Goal: Connect with others: Connect with other users

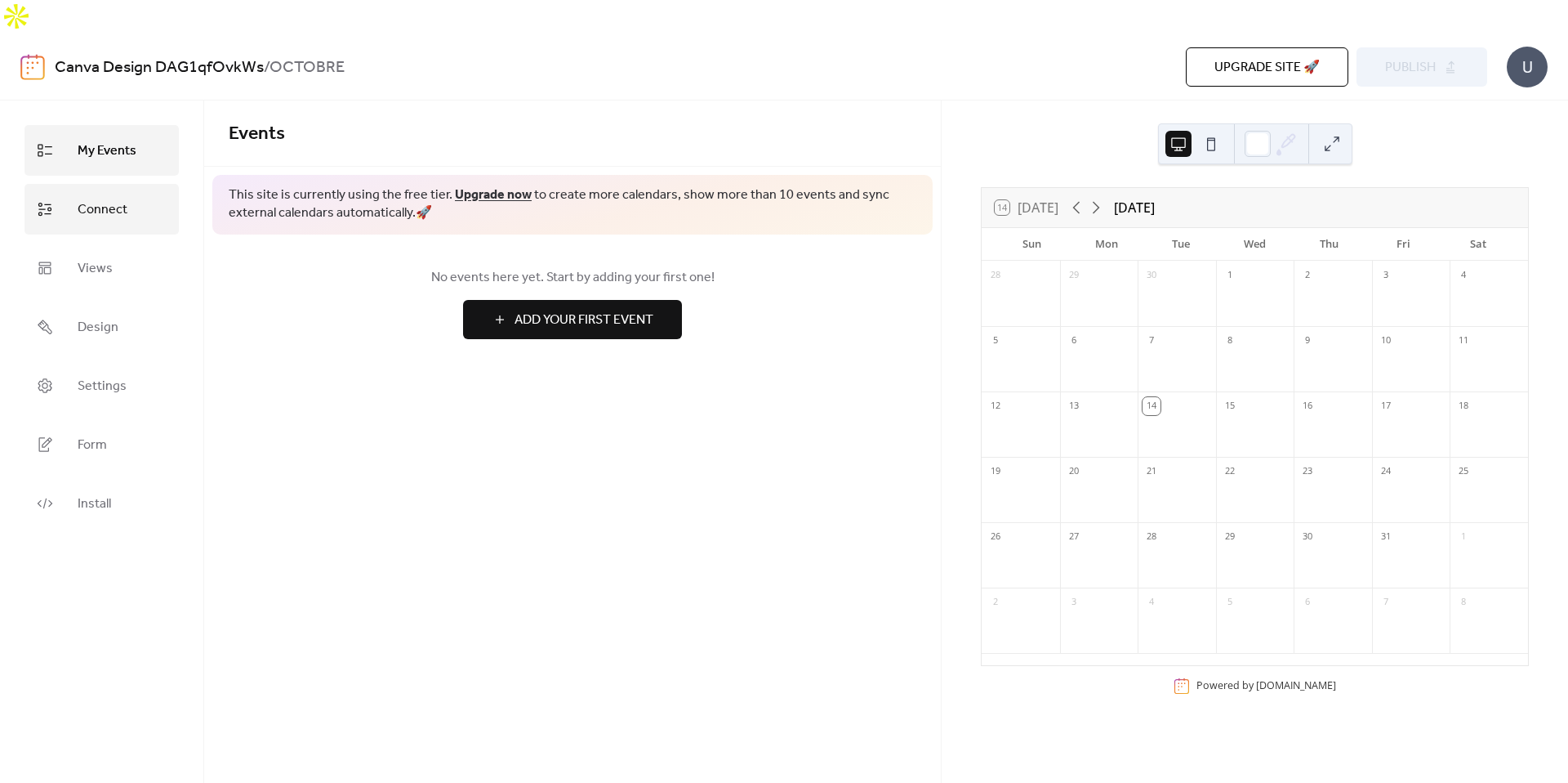
click at [99, 197] on span "Connect" at bounding box center [102, 210] width 50 height 26
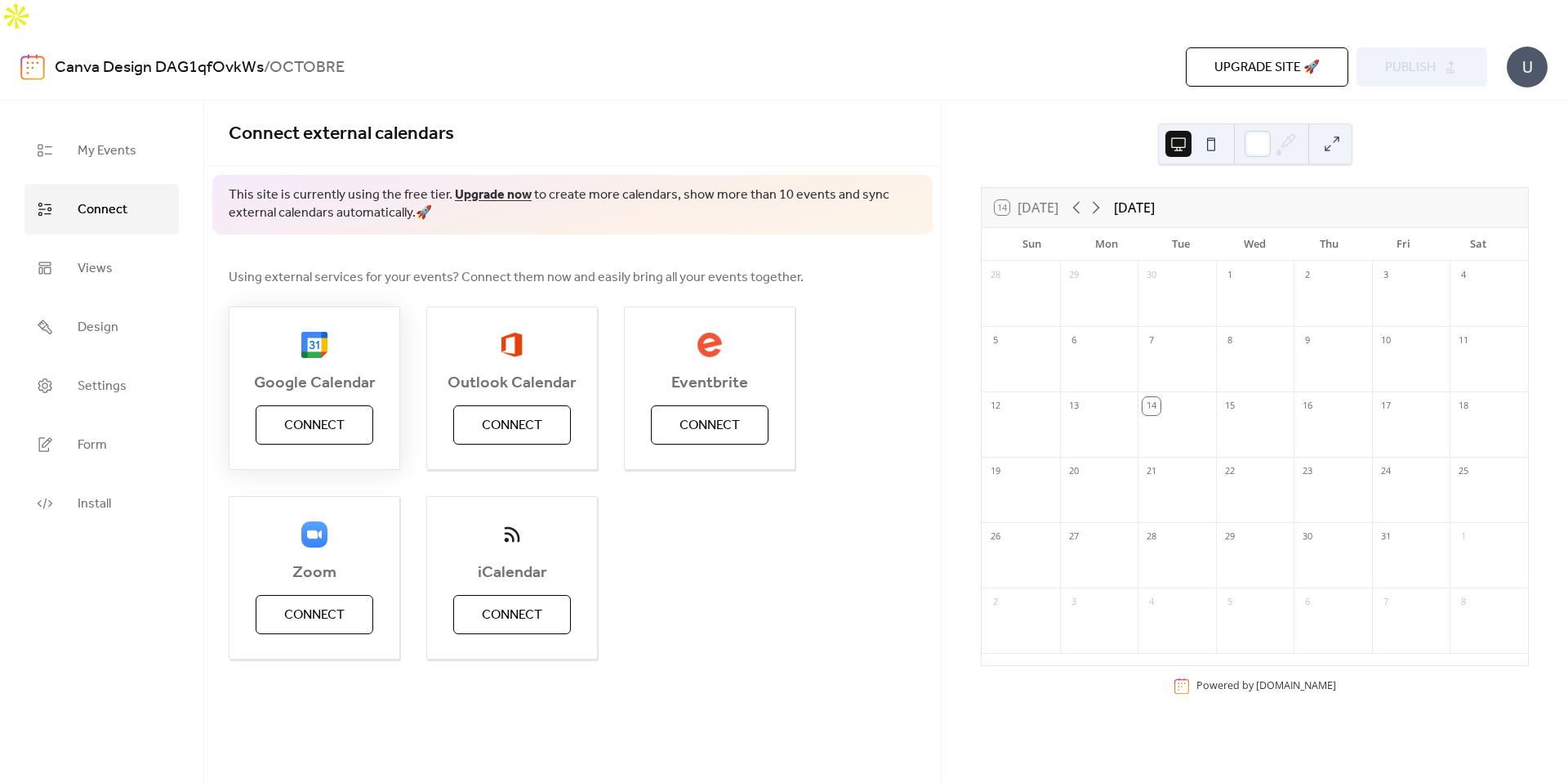
click at [323, 416] on span "Connect" at bounding box center [314, 425] width 60 height 20
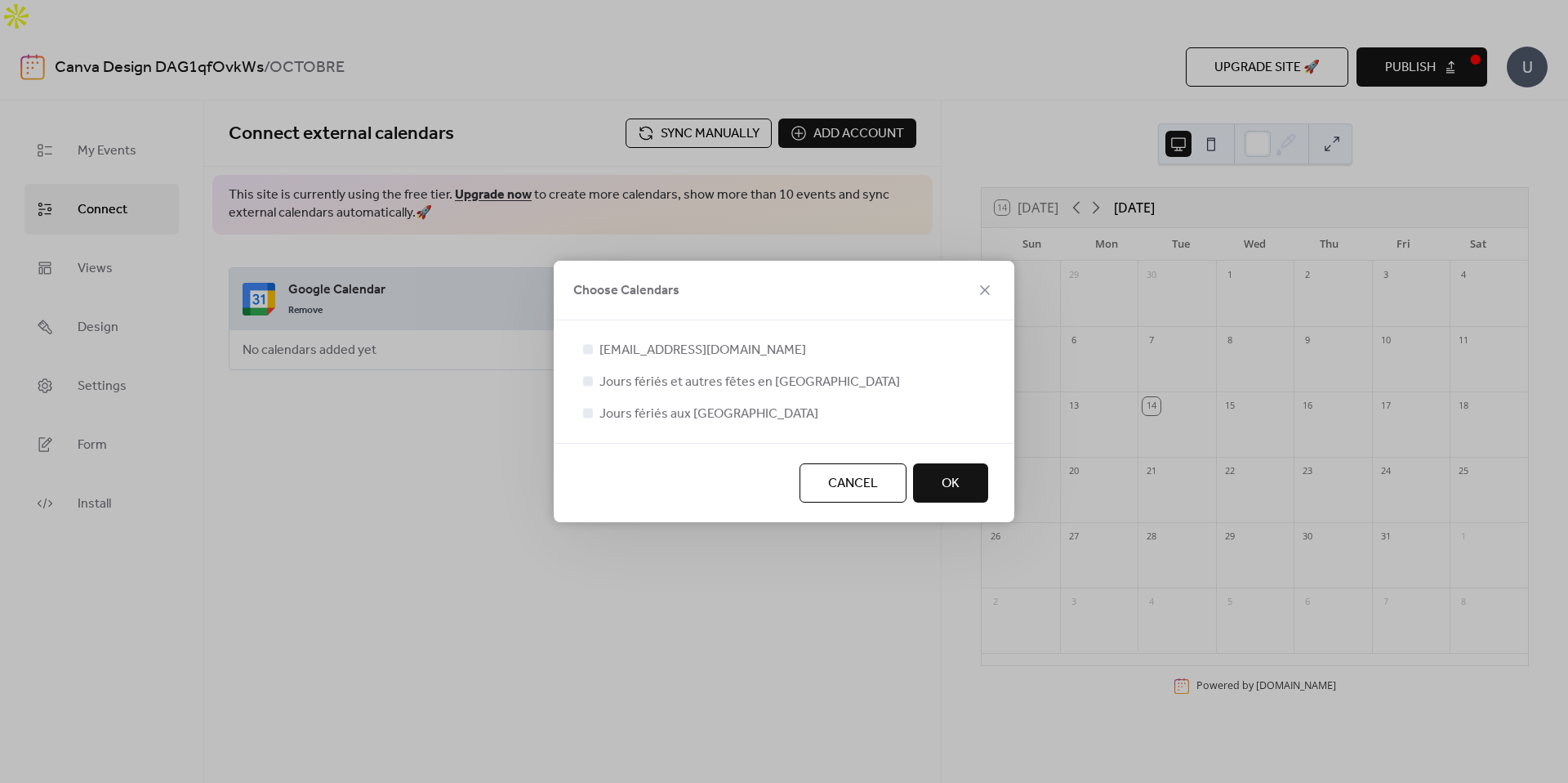
click at [950, 479] on span "OK" at bounding box center [950, 484] width 18 height 20
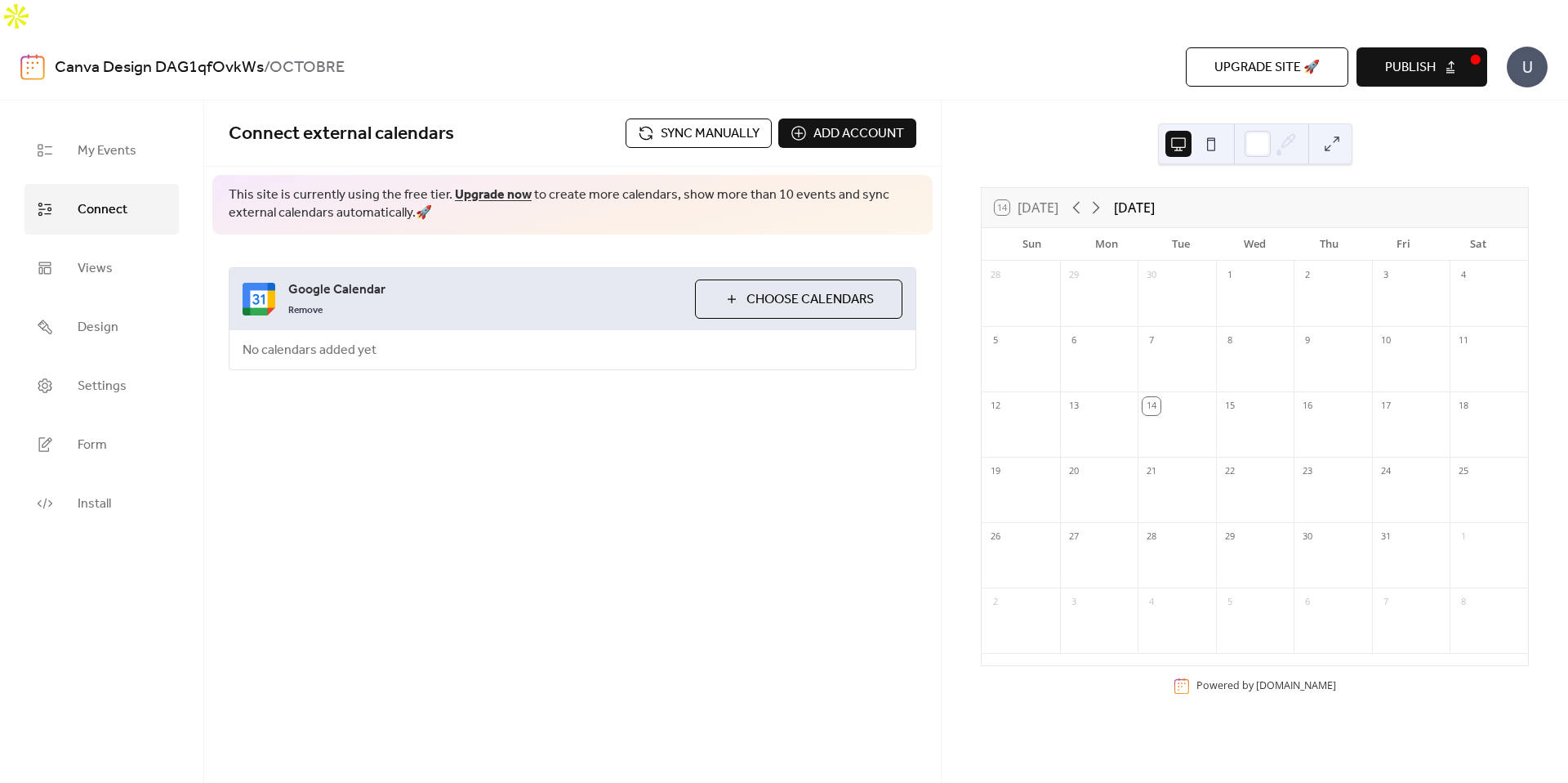
click at [747, 574] on div "Connect external calendars Sync manually Add account This site is currently usi…" at bounding box center [573, 442] width 737 height 683
click at [1248, 418] on div at bounding box center [1255, 434] width 78 height 33
click at [1291, 137] on icon at bounding box center [1289, 139] width 6 height 6
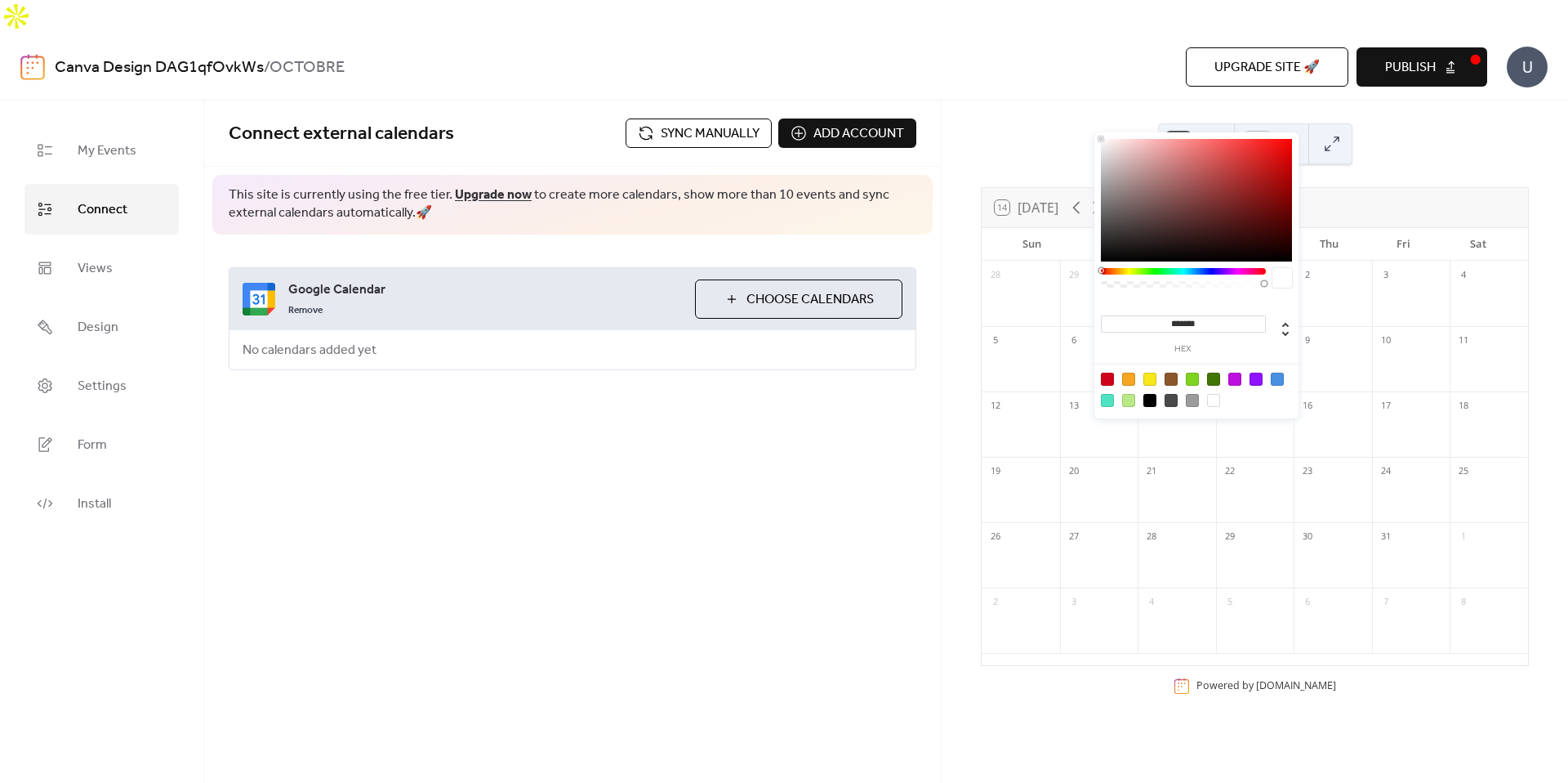
click at [1247, 131] on div at bounding box center [1258, 144] width 26 height 26
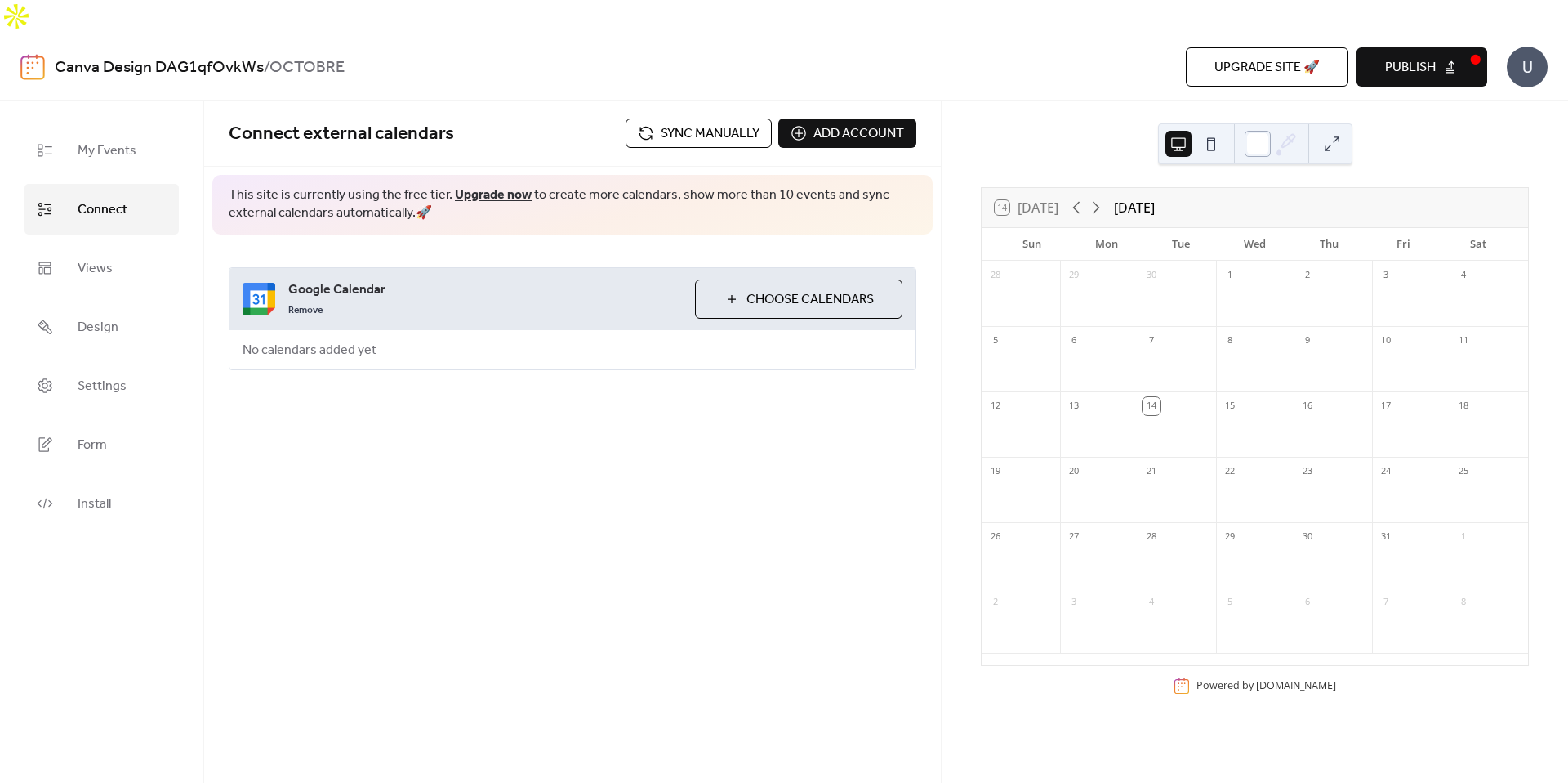
click at [1256, 131] on div at bounding box center [1258, 144] width 26 height 26
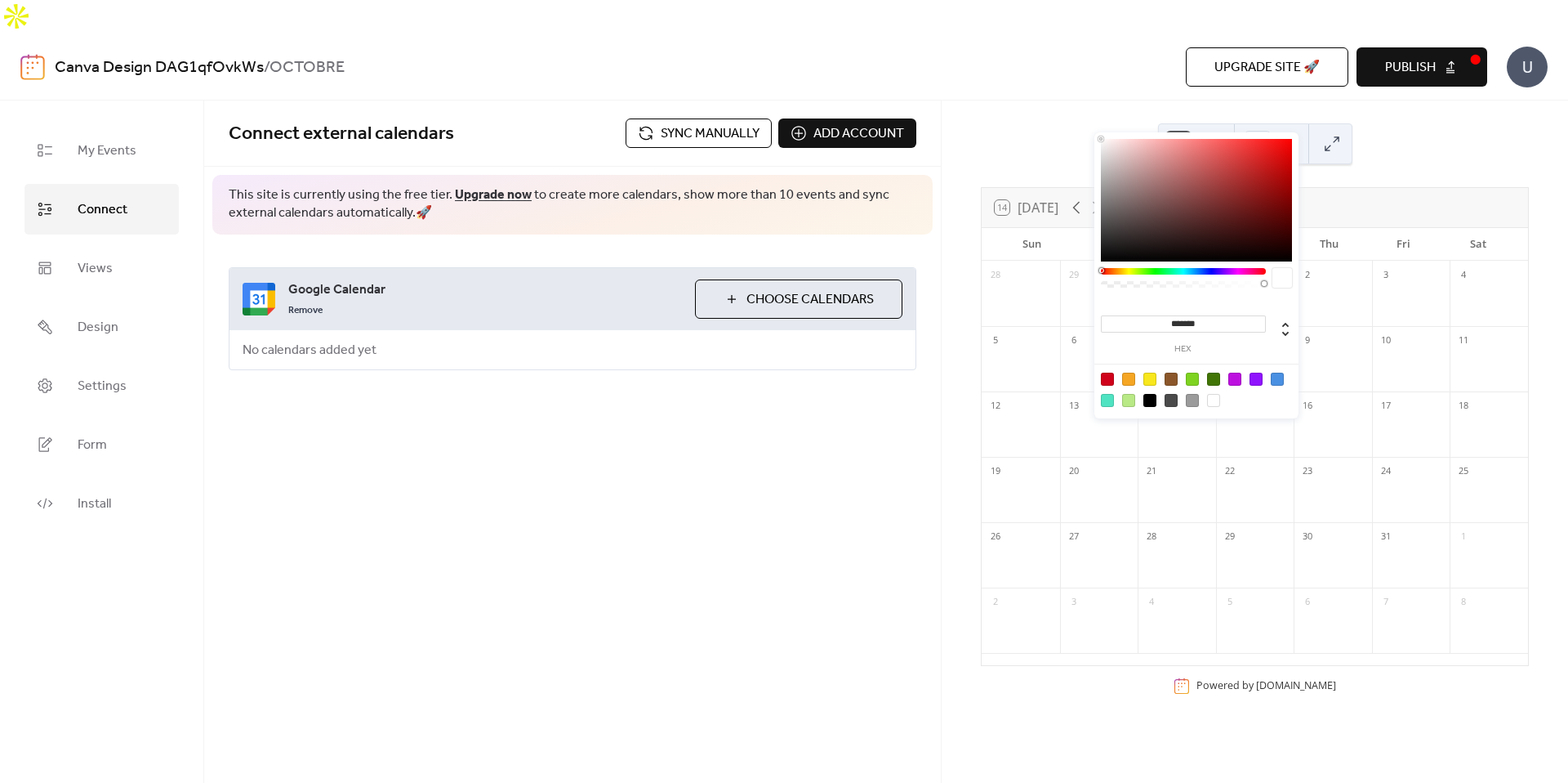
click at [1260, 163] on div at bounding box center [1197, 200] width 191 height 123
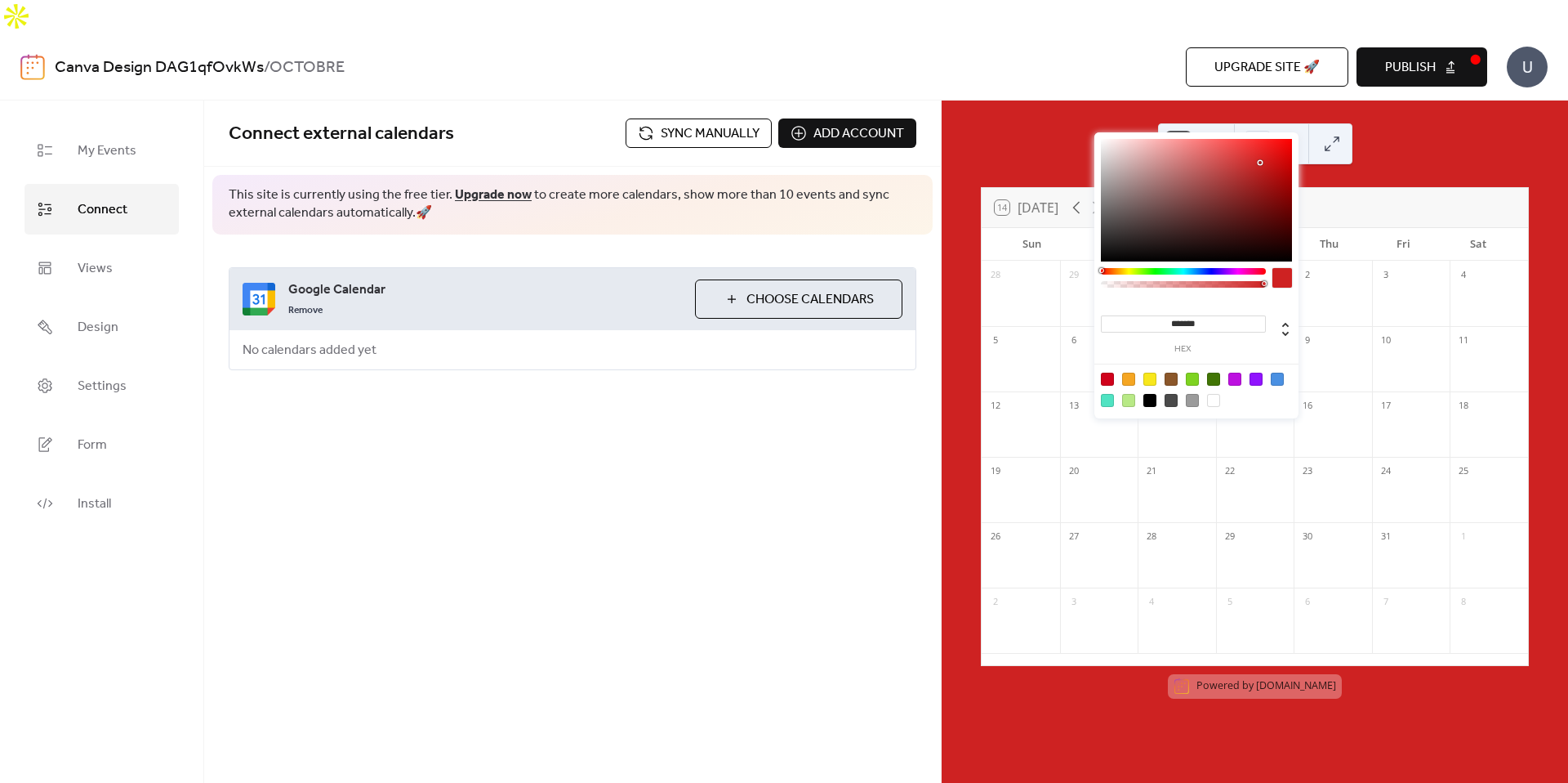
click at [1222, 183] on div at bounding box center [1197, 200] width 191 height 123
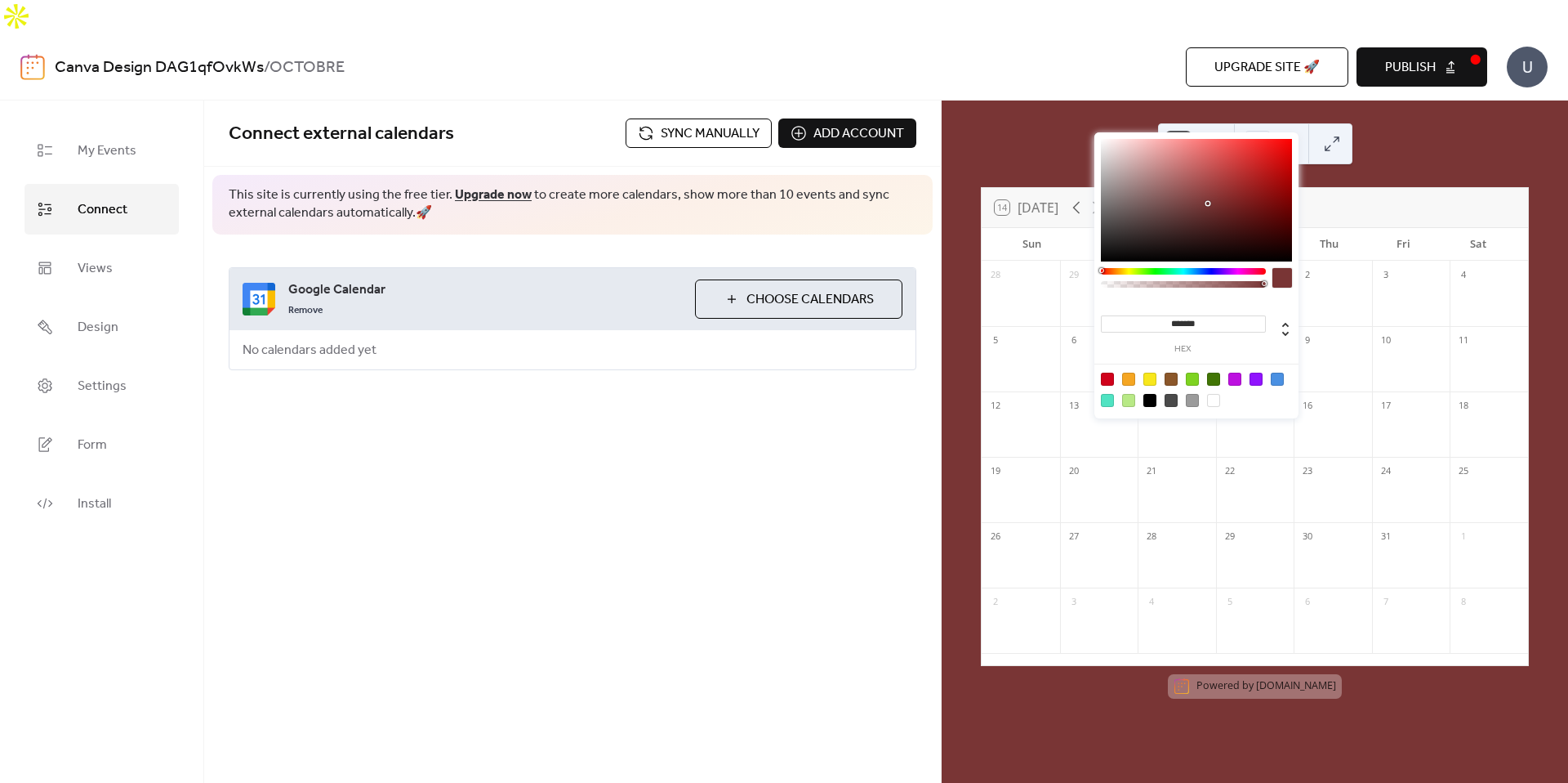
click at [1206, 204] on div at bounding box center [1197, 200] width 191 height 123
type input "*******"
click at [1197, 188] on div at bounding box center [1197, 200] width 191 height 123
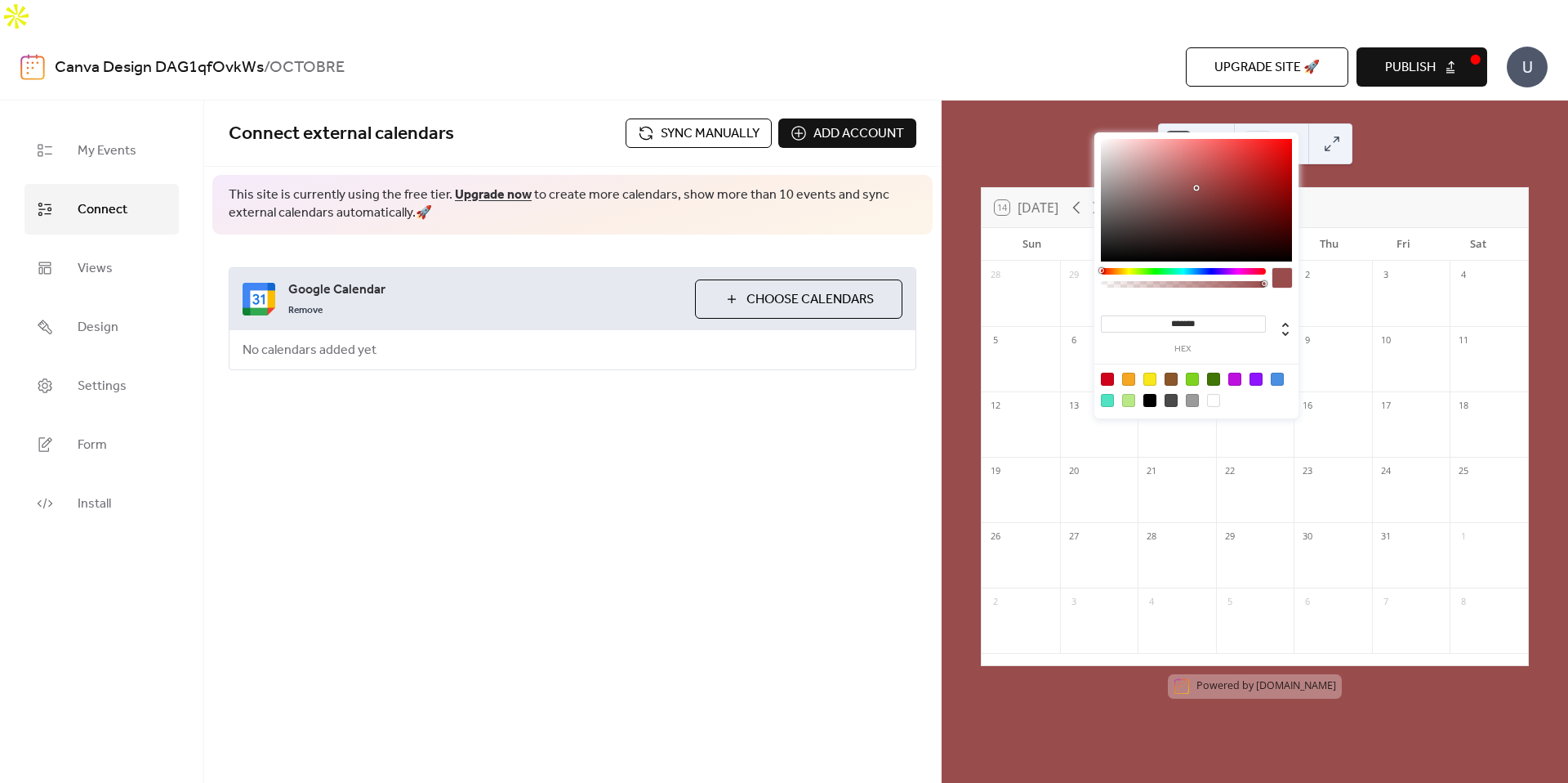
click at [817, 463] on div "Connect external calendars Sync manually Add account This site is currently usi…" at bounding box center [573, 442] width 737 height 683
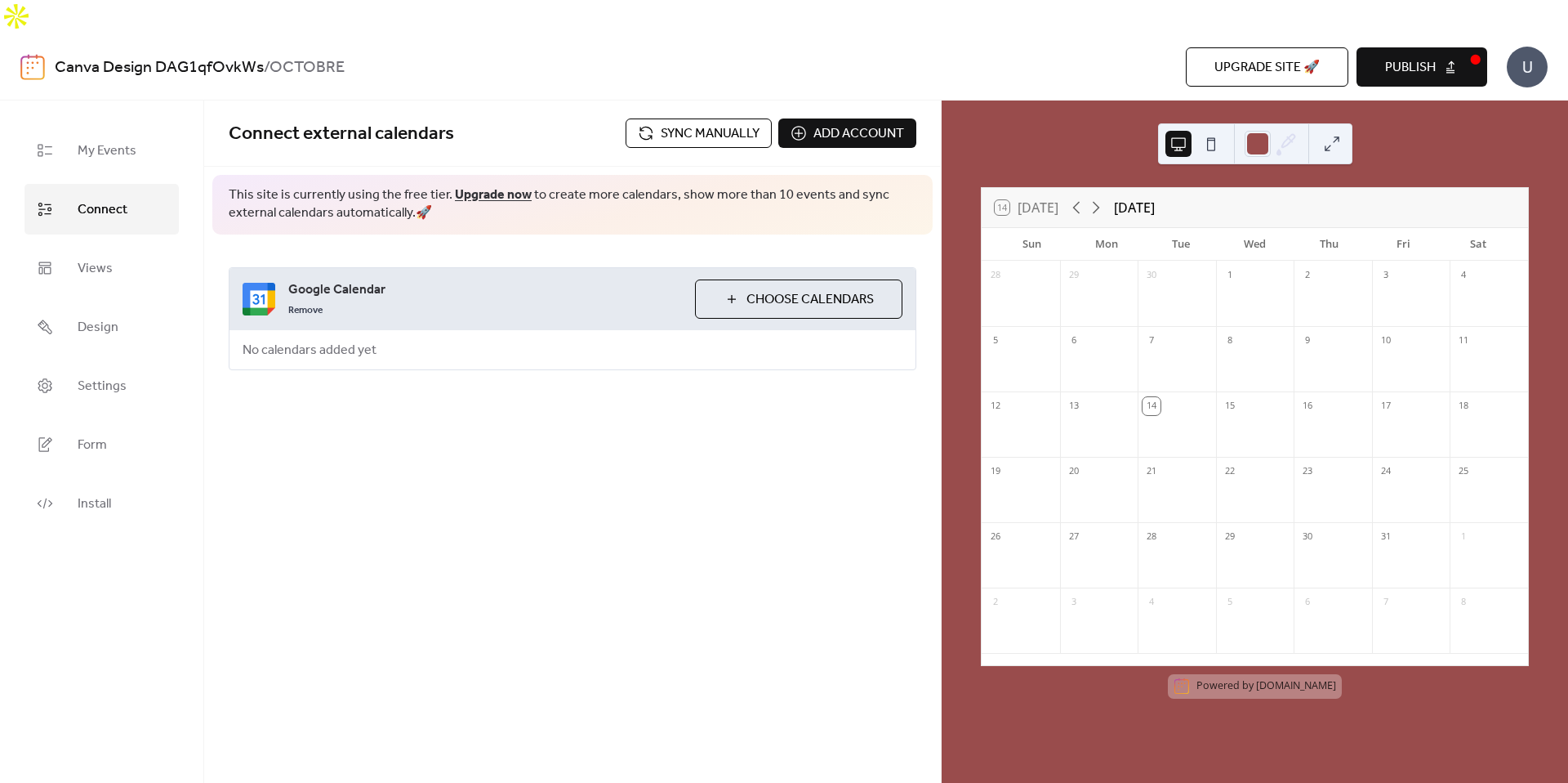
click at [779, 498] on div "Connect external calendars Sync manually Add account This site is currently usi…" at bounding box center [573, 442] width 737 height 683
